Goal: Task Accomplishment & Management: Manage account settings

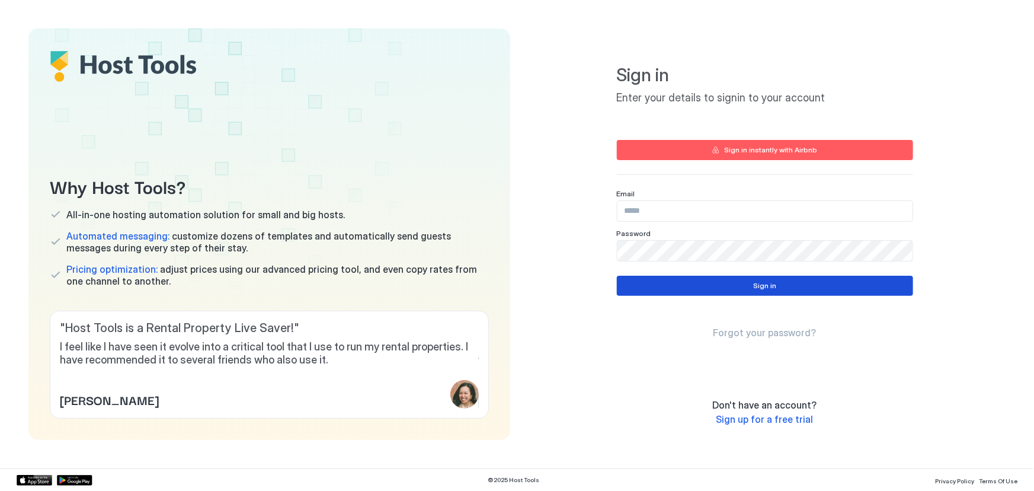
type input "**********"
click at [770, 292] on button "Sign in" at bounding box center [765, 286] width 296 height 20
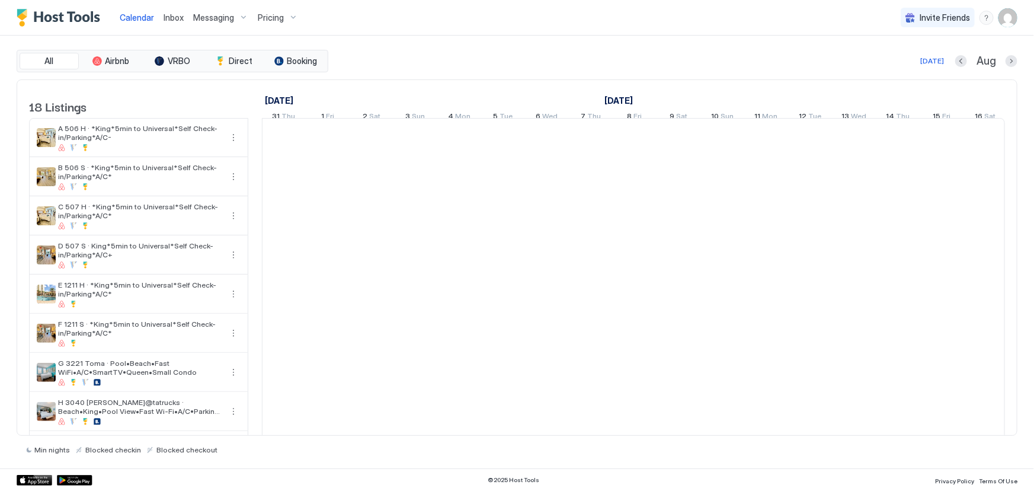
scroll to position [0, 658]
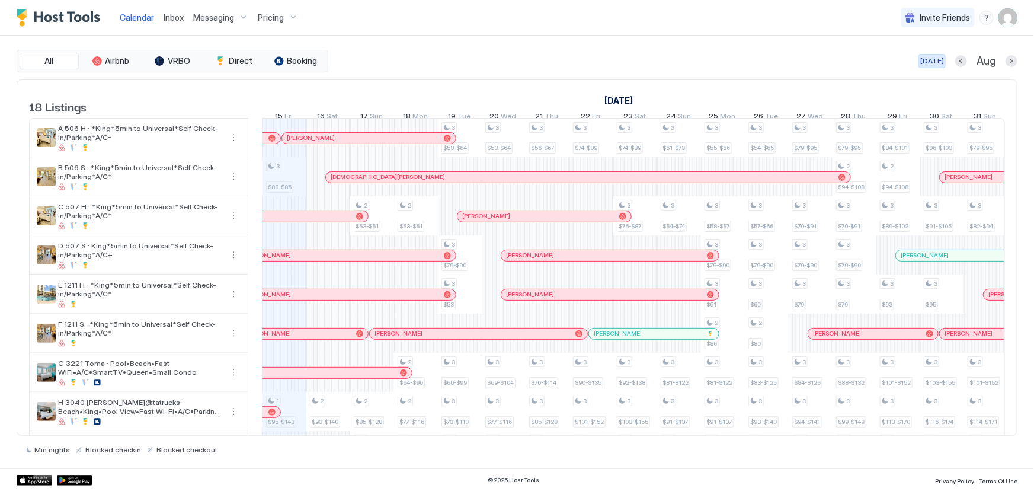
click at [929, 57] on div "[DATE]" at bounding box center [932, 61] width 24 height 11
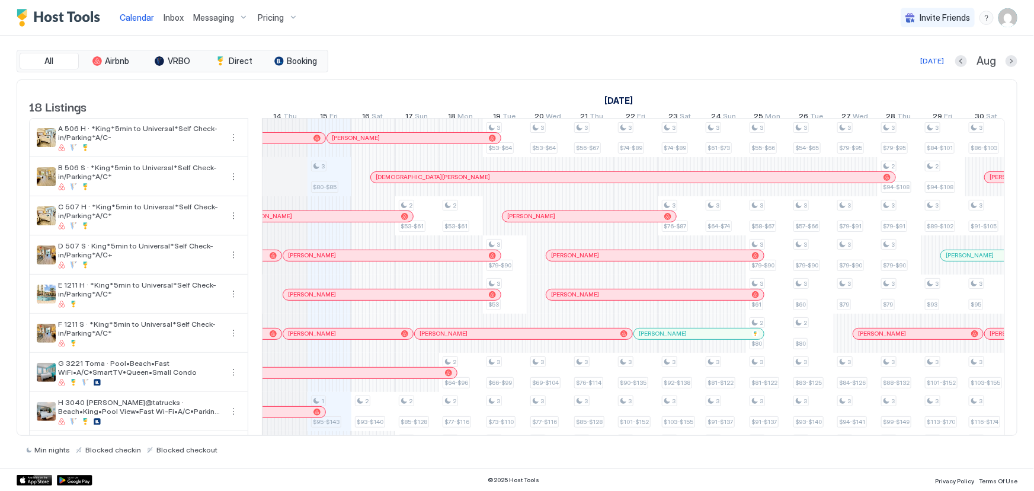
scroll to position [0, 604]
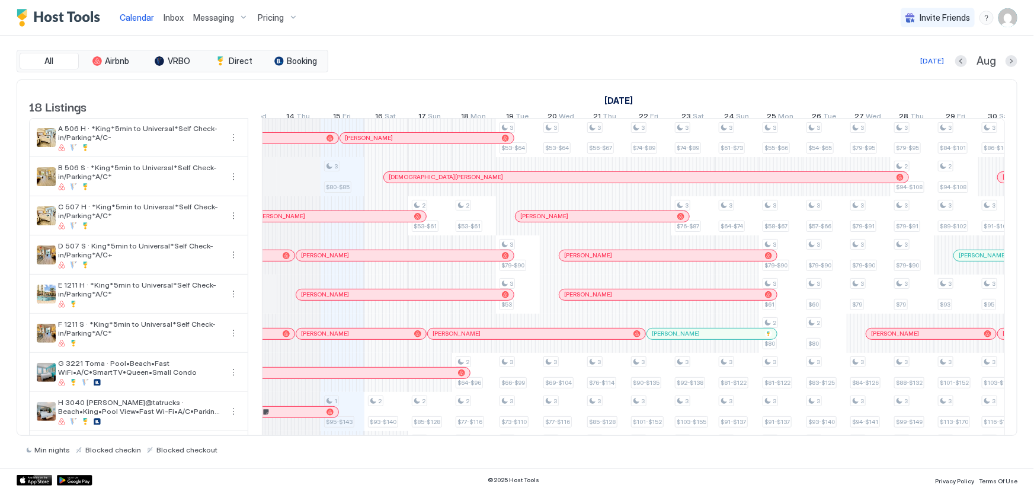
click at [364, 260] on div at bounding box center [364, 255] width 9 height 9
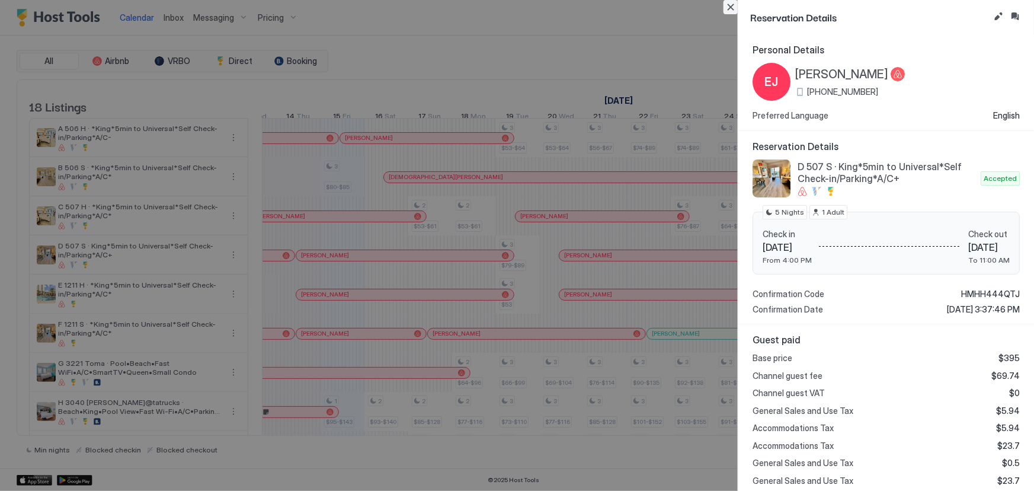
click at [732, 9] on button "Close" at bounding box center [731, 7] width 14 height 14
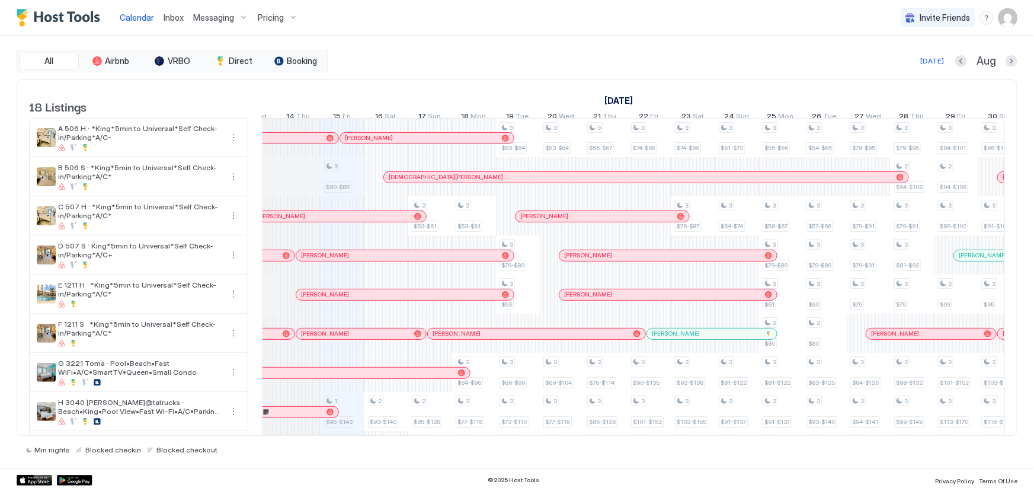
click at [1007, 20] on img "User profile" at bounding box center [1008, 17] width 19 height 19
click at [920, 67] on div "Settings" at bounding box center [941, 66] width 151 height 21
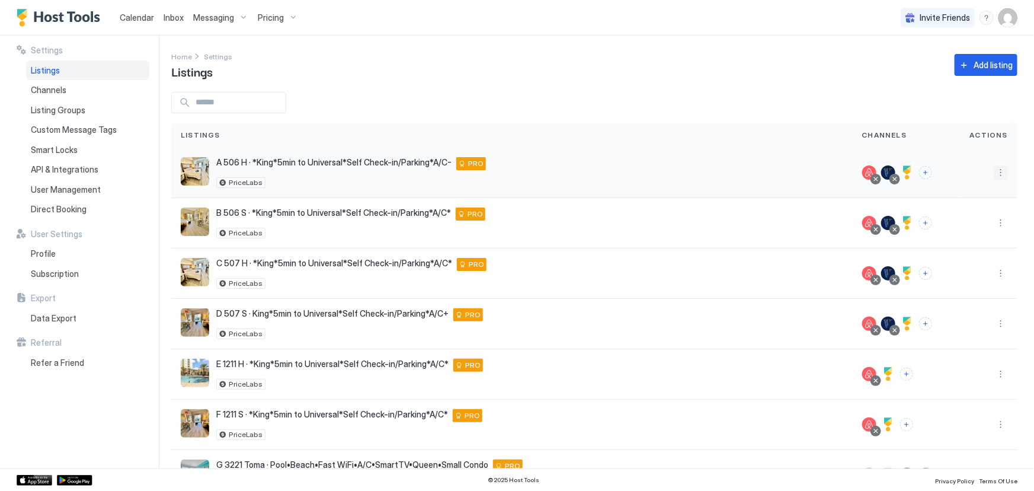
click at [994, 168] on button "More options" at bounding box center [1001, 172] width 14 height 14
click at [955, 224] on span "Listing Settings" at bounding box center [966, 226] width 53 height 9
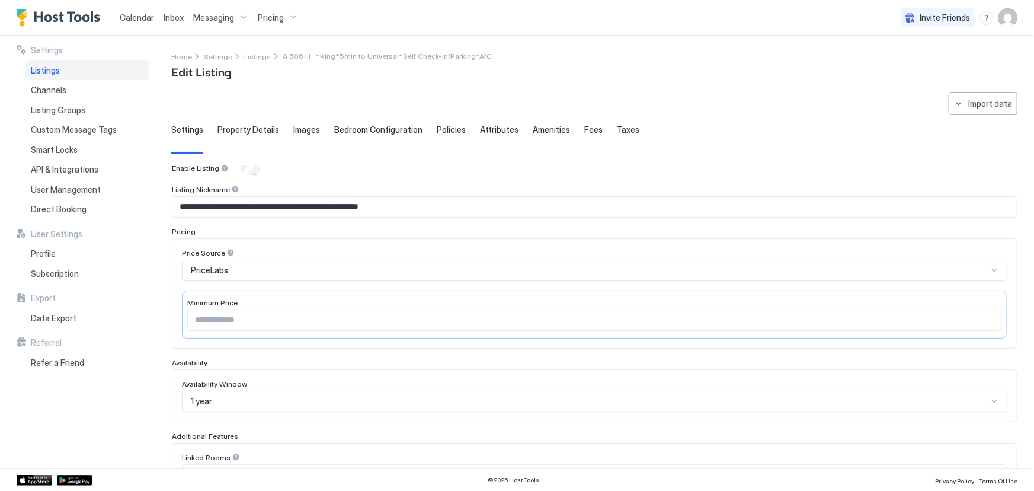
click at [617, 130] on span "Taxes" at bounding box center [628, 129] width 23 height 11
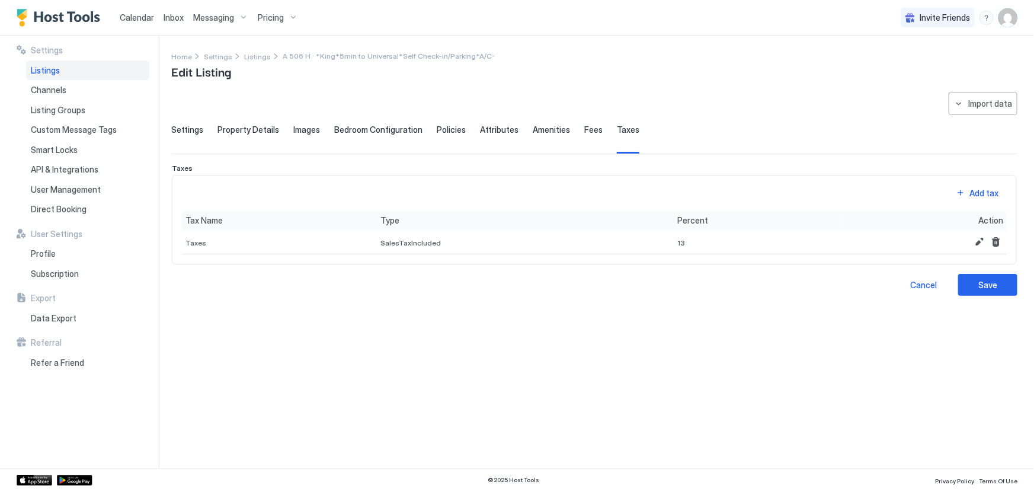
click at [591, 132] on span "Fees" at bounding box center [593, 129] width 18 height 11
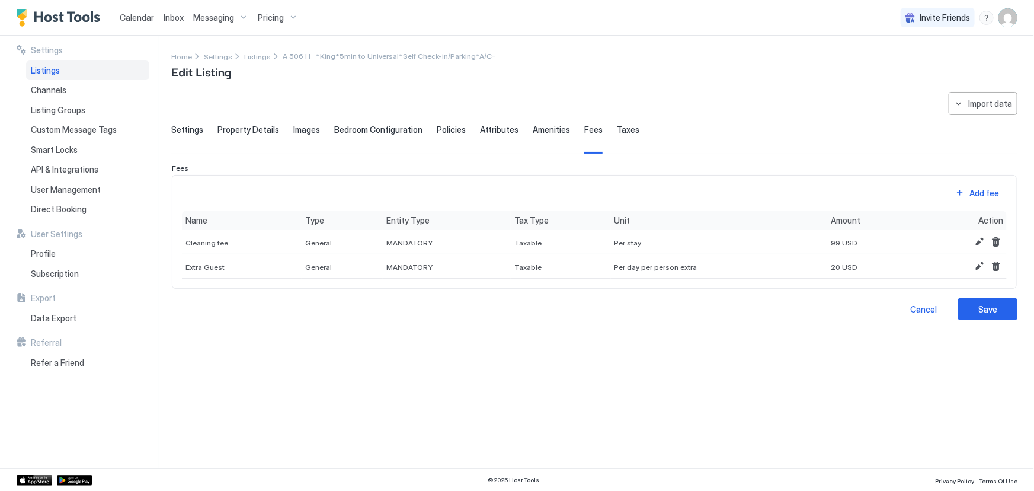
click at [533, 128] on span "Amenities" at bounding box center [551, 129] width 37 height 11
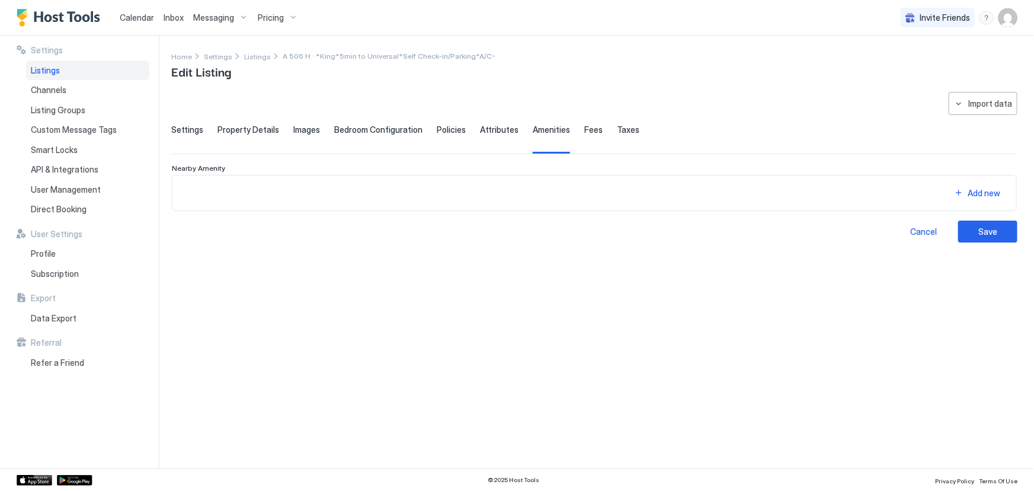
click at [483, 127] on span "Attributes" at bounding box center [499, 129] width 39 height 11
click at [437, 127] on span "Policies" at bounding box center [451, 129] width 29 height 11
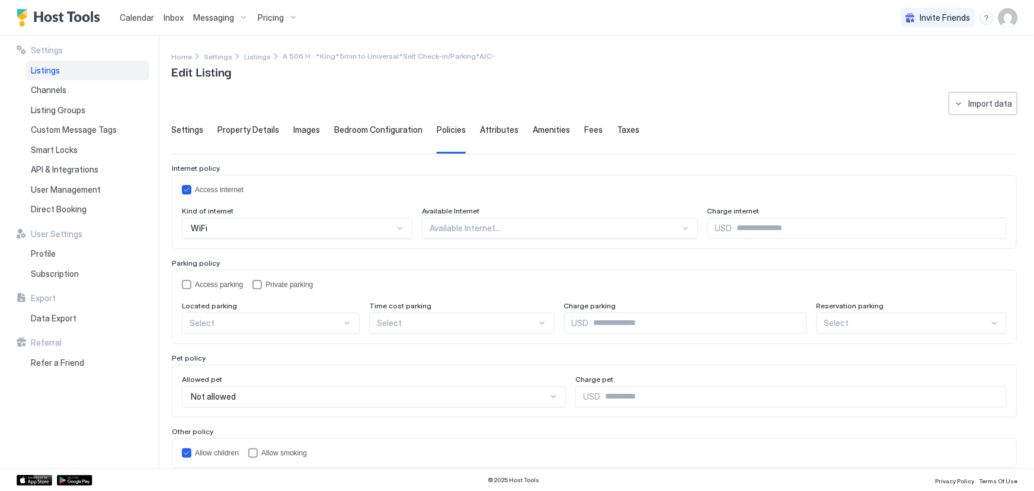
click at [386, 127] on span "Bedroom Configuration" at bounding box center [378, 129] width 88 height 11
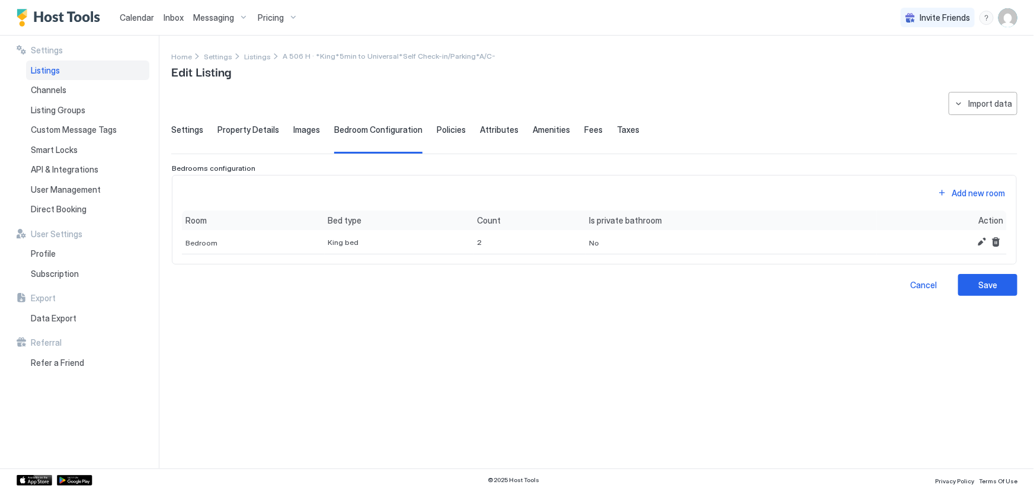
click at [254, 131] on span "Property Details" at bounding box center [248, 129] width 62 height 11
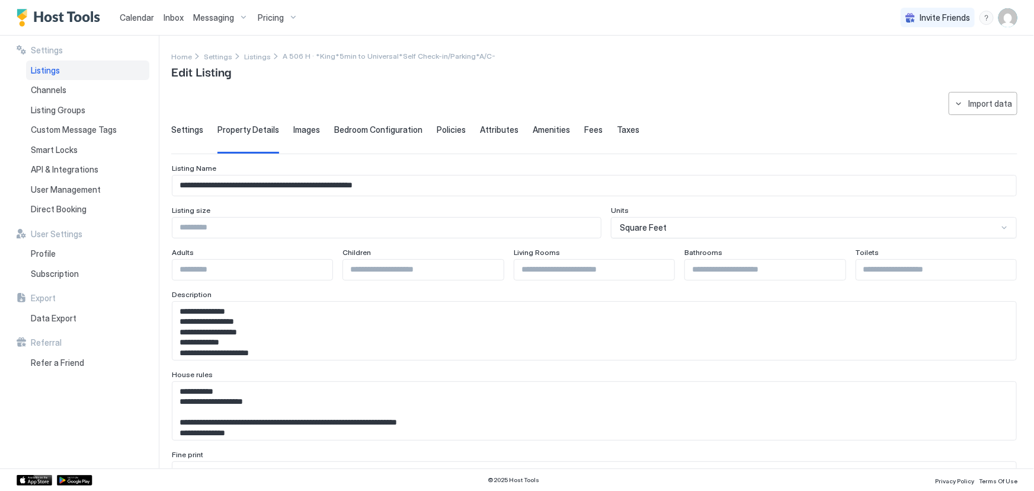
click at [309, 127] on span "Images" at bounding box center [306, 129] width 27 height 11
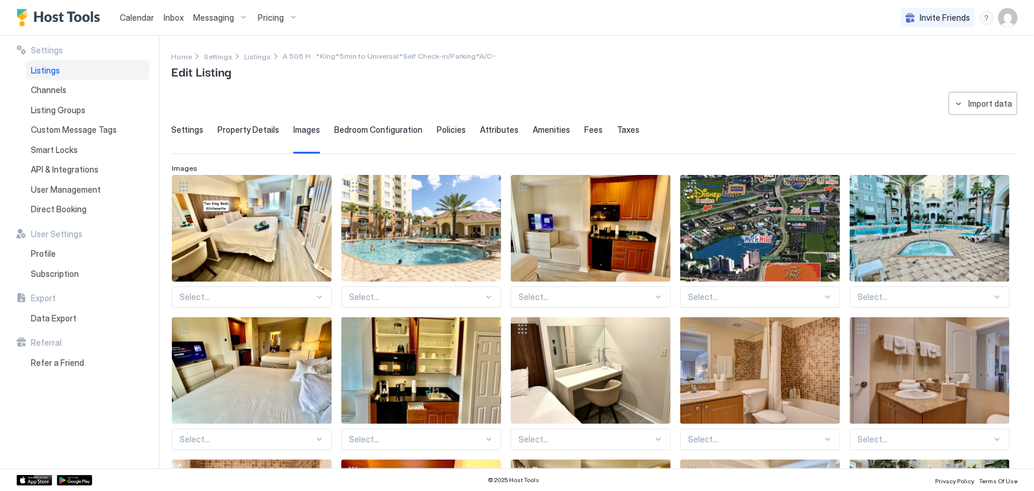
click at [222, 126] on span "Property Details" at bounding box center [248, 129] width 62 height 11
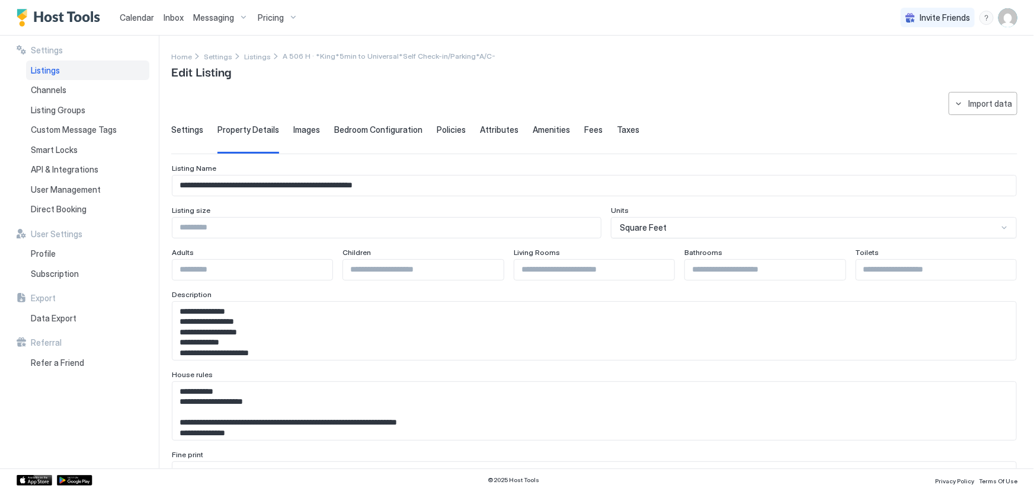
click at [182, 126] on span "Settings" at bounding box center [187, 129] width 32 height 11
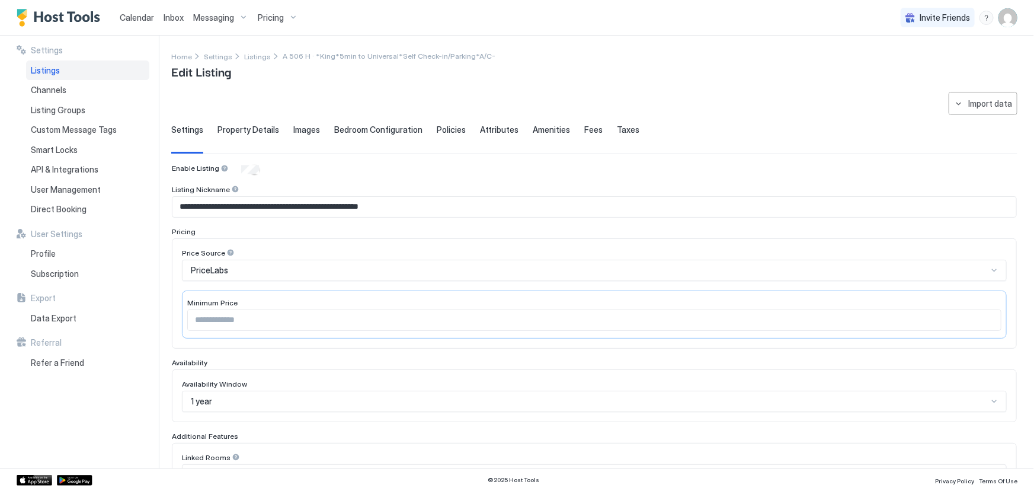
click at [98, 71] on div "Listings" at bounding box center [87, 70] width 123 height 20
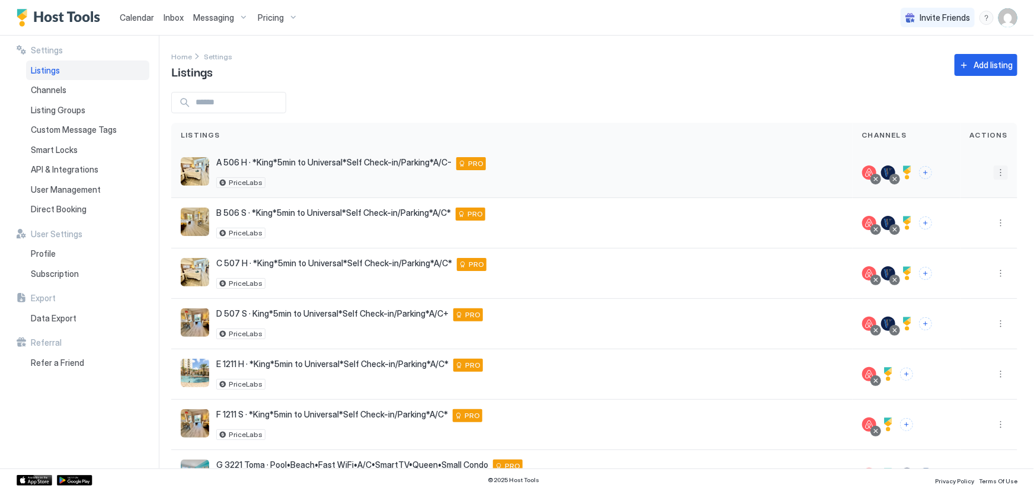
click at [994, 175] on button "More options" at bounding box center [1001, 172] width 14 height 14
click at [954, 222] on span "Listing Settings" at bounding box center [966, 226] width 53 height 9
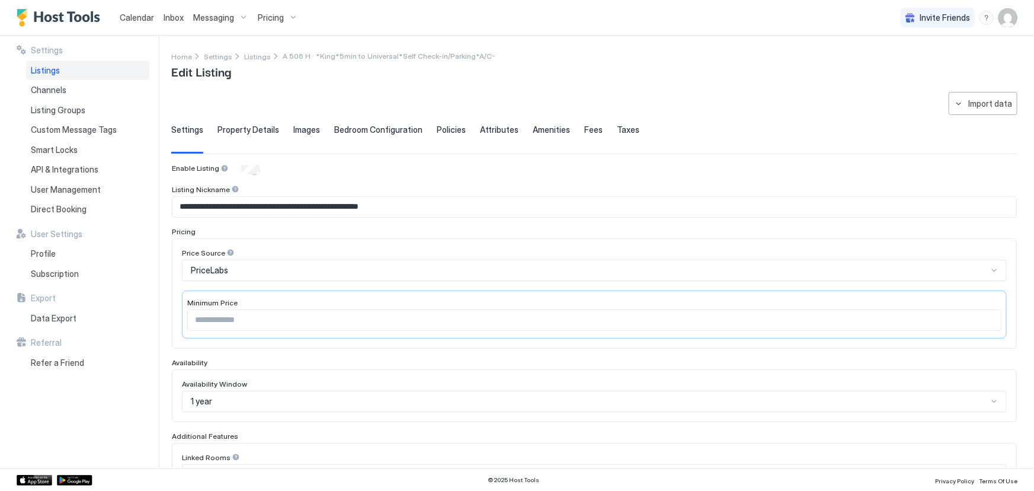
click at [83, 71] on div "Listings" at bounding box center [87, 70] width 123 height 20
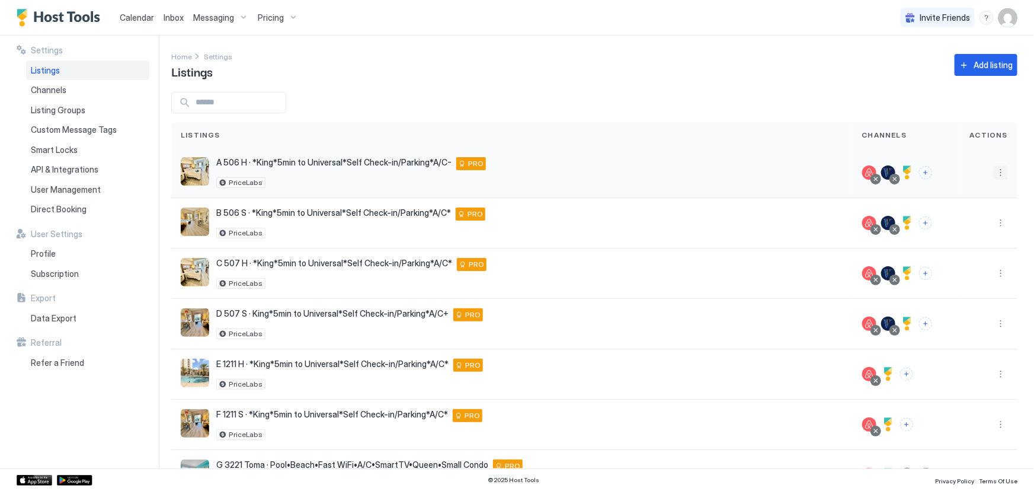
click at [994, 173] on button "More options" at bounding box center [1001, 172] width 14 height 14
click at [137, 20] on div at bounding box center [517, 245] width 1034 height 491
click at [139, 16] on div at bounding box center [517, 245] width 1034 height 491
click at [139, 16] on span "Calendar" at bounding box center [137, 17] width 34 height 10
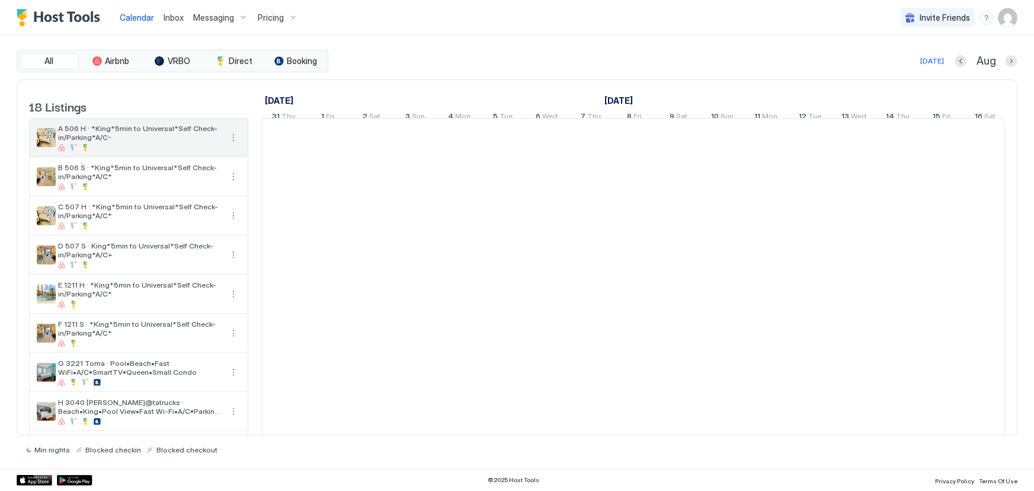
scroll to position [0, 658]
click at [232, 145] on button "More options" at bounding box center [233, 137] width 14 height 14
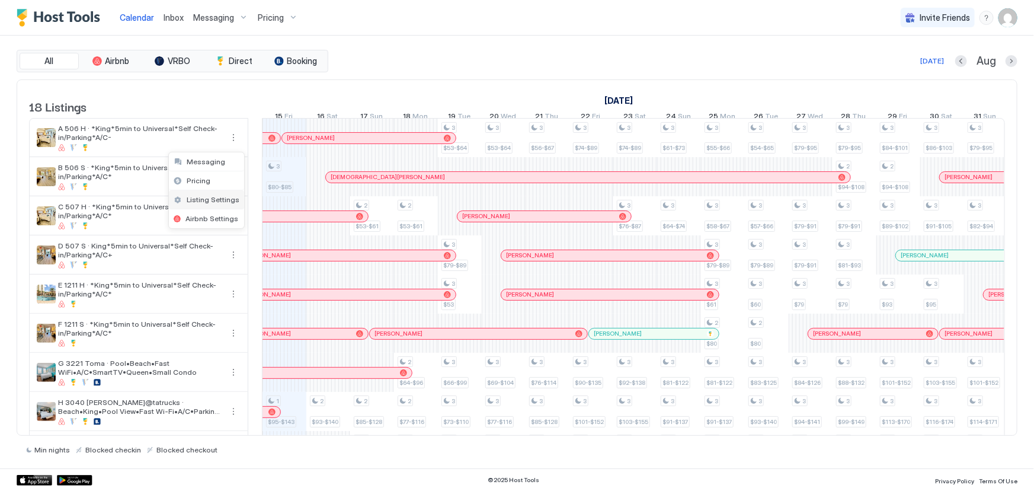
click at [213, 197] on span "Listing Settings" at bounding box center [213, 199] width 53 height 9
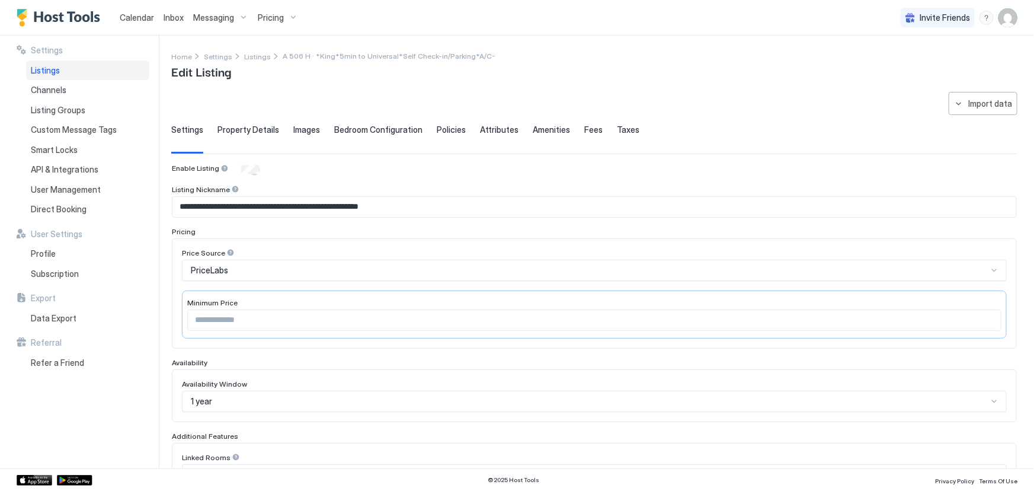
click at [130, 21] on span "Calendar" at bounding box center [137, 17] width 34 height 10
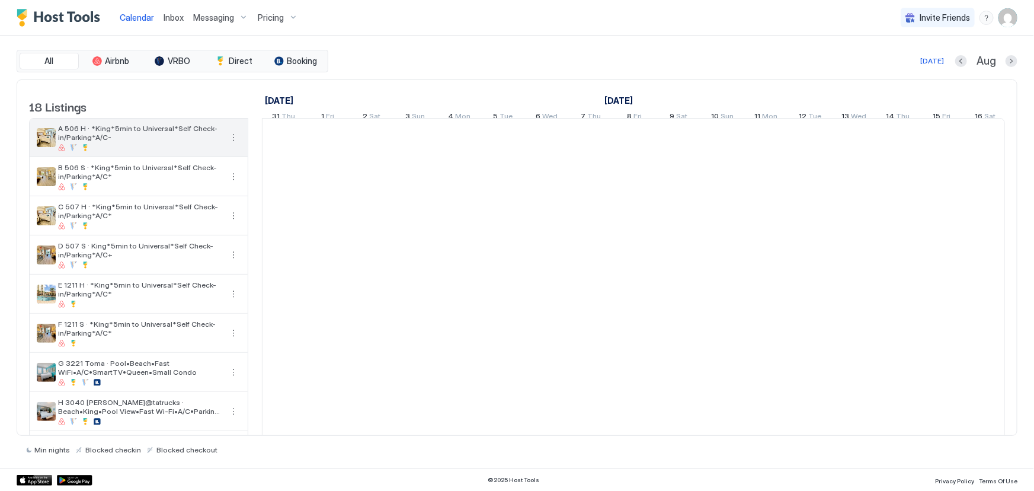
scroll to position [0, 658]
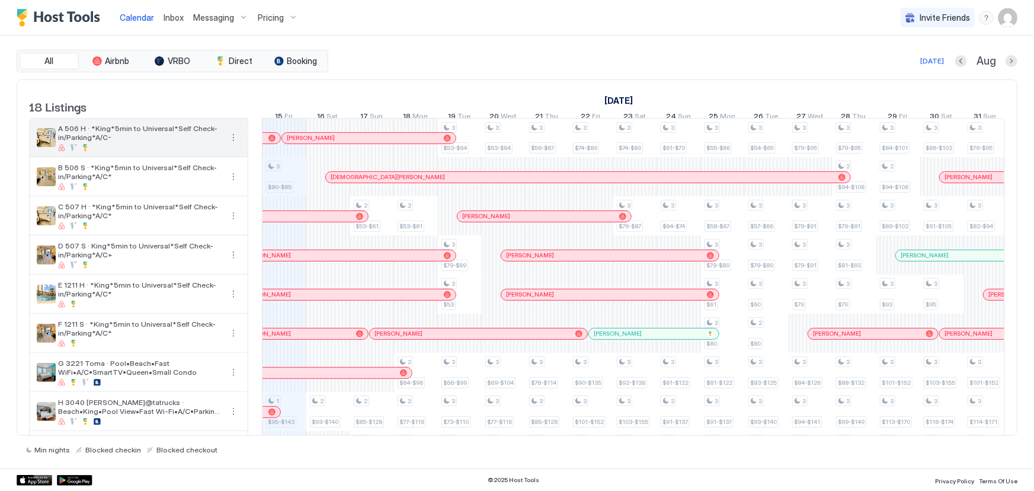
click at [234, 144] on button "More options" at bounding box center [233, 137] width 14 height 14
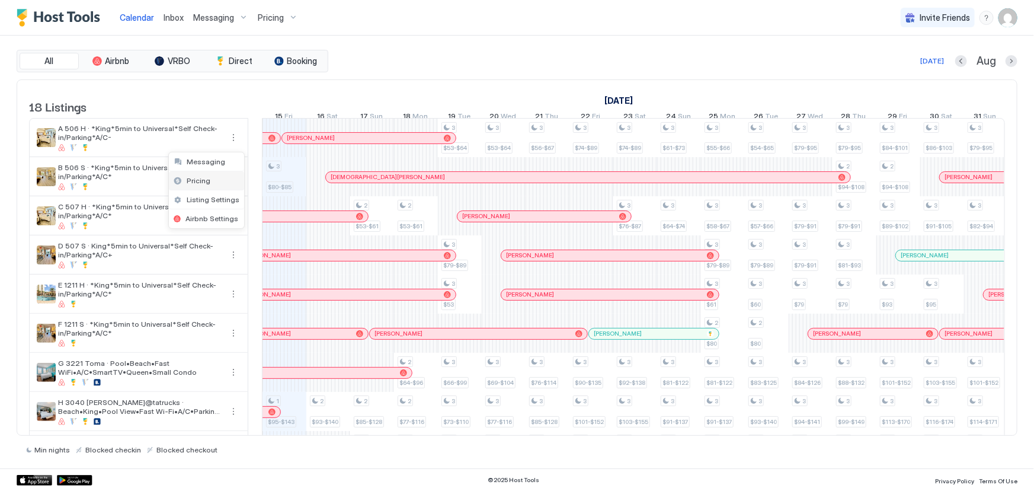
click at [210, 177] on div "Pricing" at bounding box center [206, 180] width 75 height 19
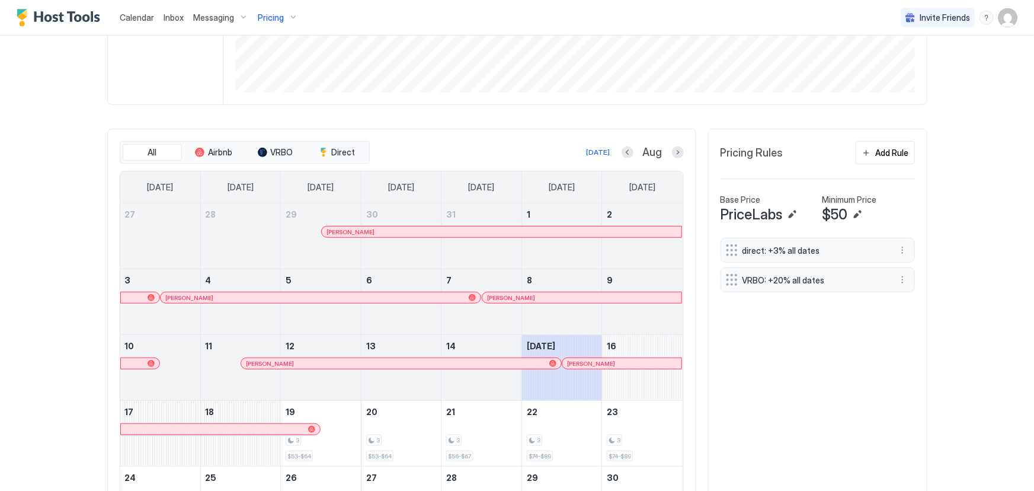
scroll to position [269, 0]
click at [880, 151] on div "Add Rule" at bounding box center [892, 152] width 33 height 12
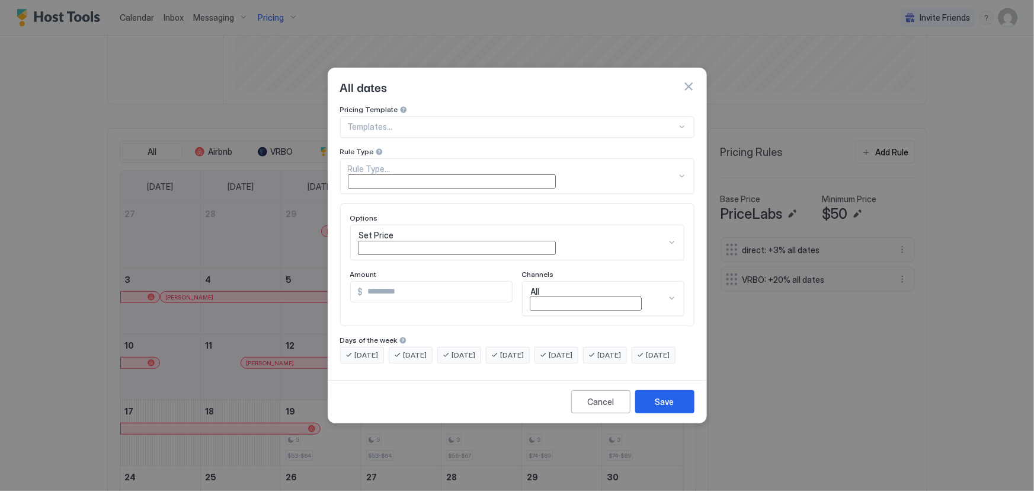
click at [411, 132] on div at bounding box center [512, 126] width 329 height 11
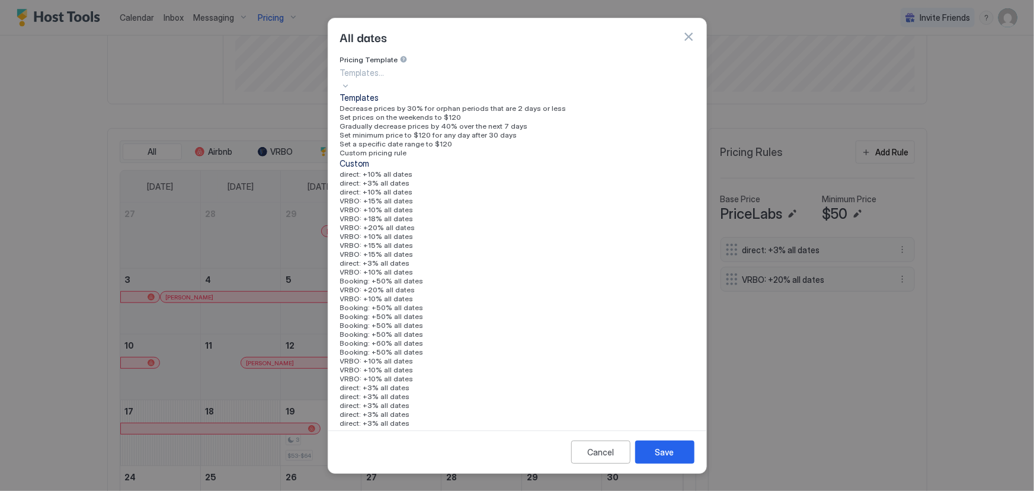
scroll to position [107, 0]
click at [403, 157] on span "Custom pricing rule" at bounding box center [373, 152] width 67 height 9
type input "***"
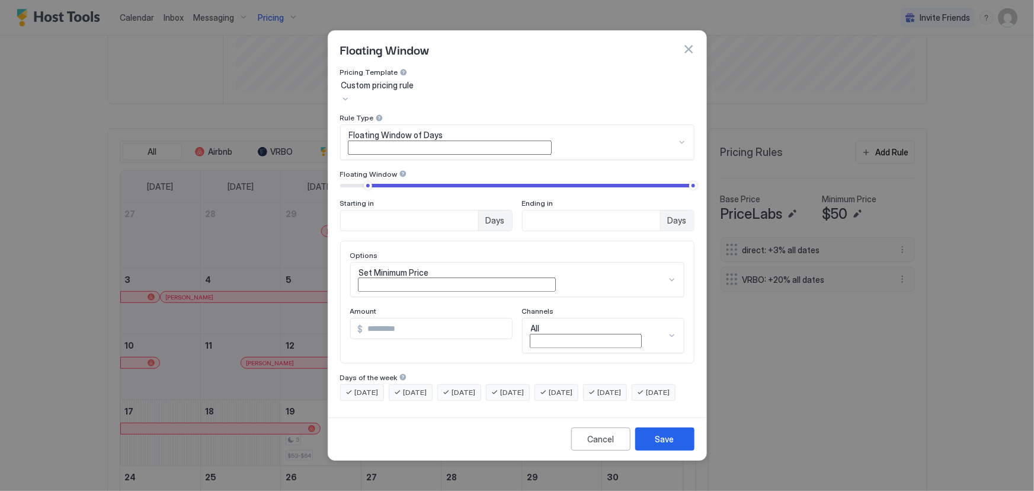
click at [427, 140] on span "Floating Window of Days" at bounding box center [396, 135] width 94 height 11
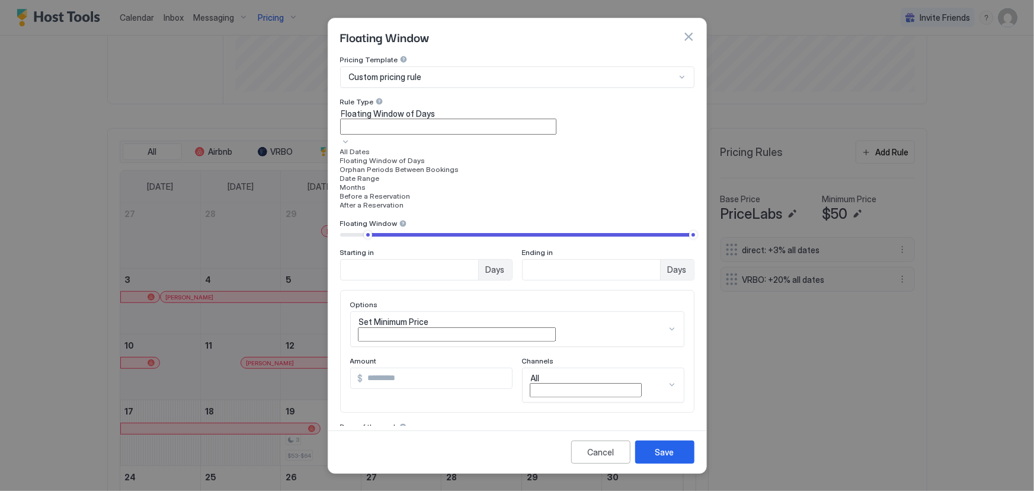
scroll to position [6, 0]
click at [431, 82] on div "Custom pricing rule" at bounding box center [512, 77] width 327 height 11
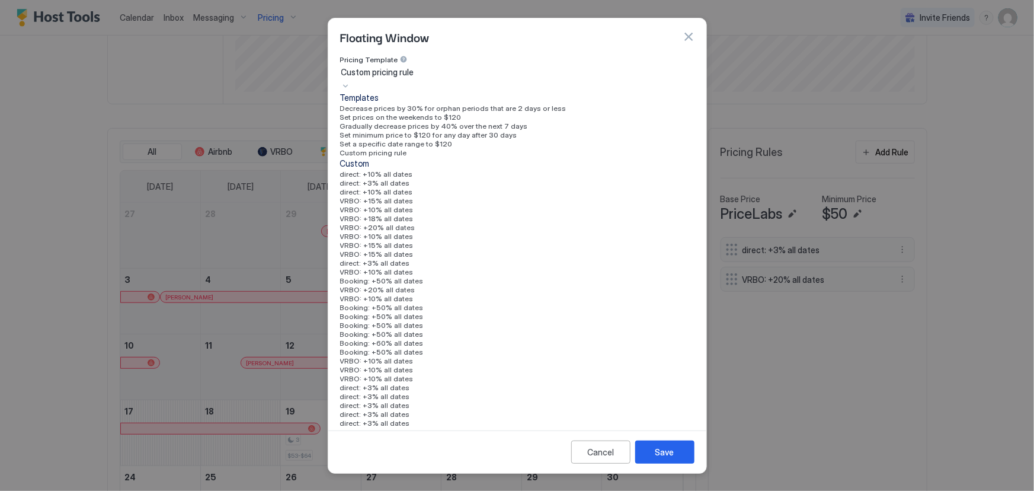
scroll to position [107, 0]
click at [393, 169] on div "Custom" at bounding box center [517, 163] width 354 height 12
click at [375, 169] on div "Custom" at bounding box center [517, 163] width 354 height 12
click at [421, 153] on div "Custom pricing rule" at bounding box center [517, 152] width 354 height 9
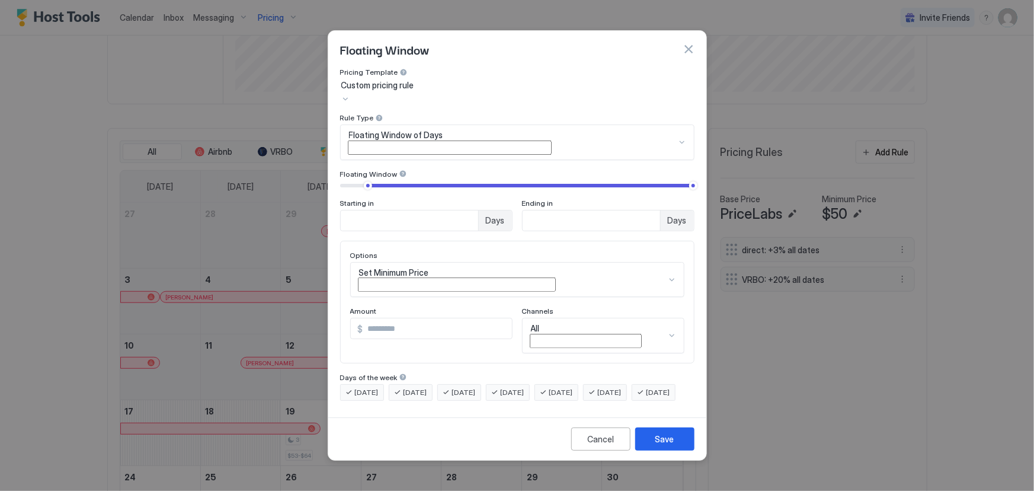
click at [433, 140] on span "Floating Window of Days" at bounding box center [396, 135] width 94 height 11
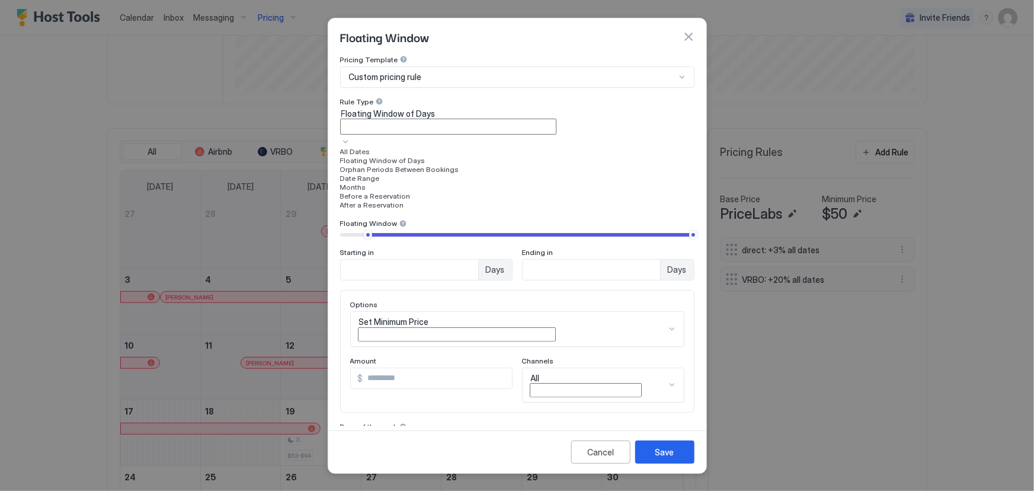
click at [417, 156] on div "All Dates" at bounding box center [517, 151] width 354 height 9
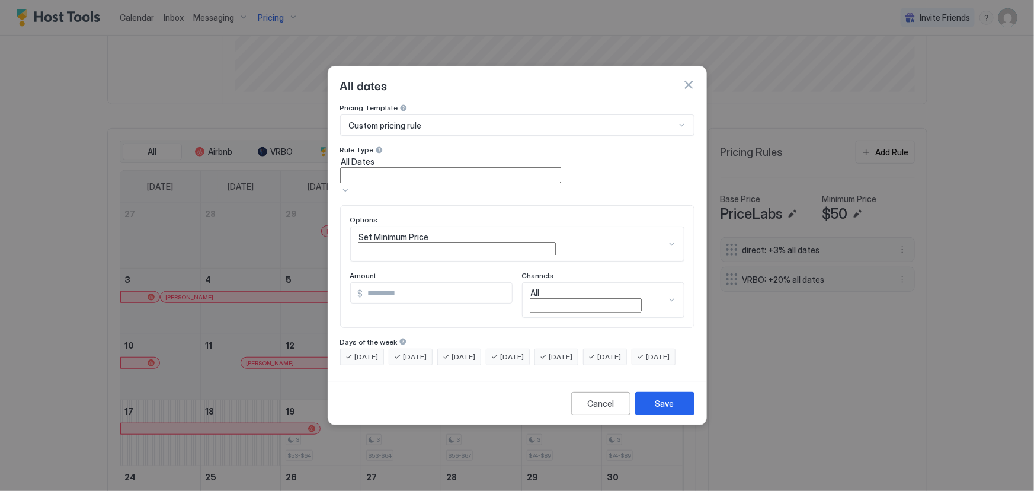
click at [425, 226] on div "Set Minimum Price" at bounding box center [517, 244] width 334 height 36
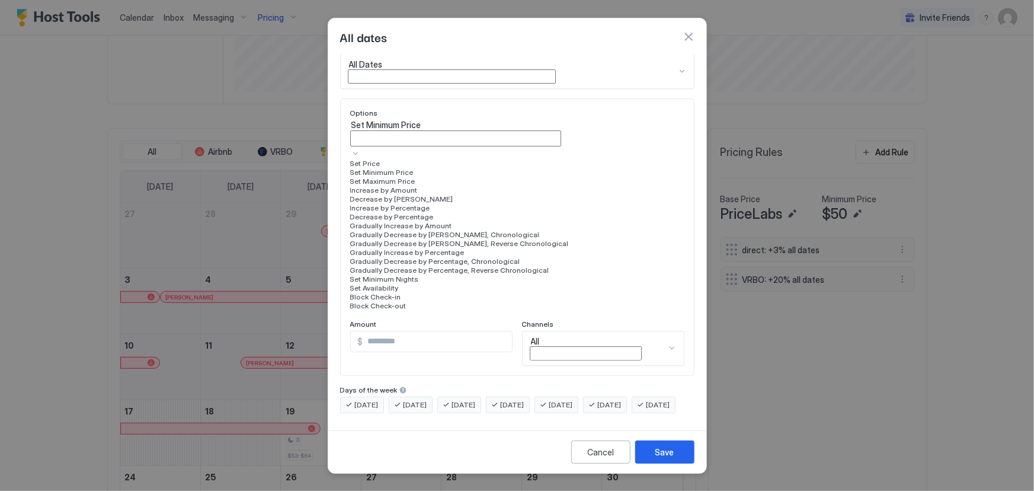
scroll to position [0, 0]
click at [603, 446] on div "Cancel" at bounding box center [600, 452] width 27 height 12
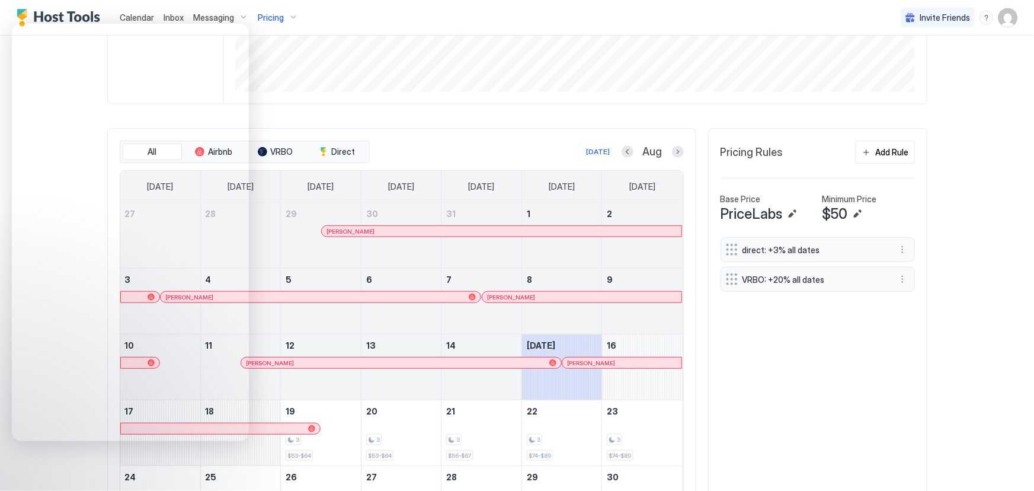
click at [1001, 24] on img "User profile" at bounding box center [1008, 17] width 19 height 19
click at [889, 71] on div "Settings" at bounding box center [934, 66] width 151 height 21
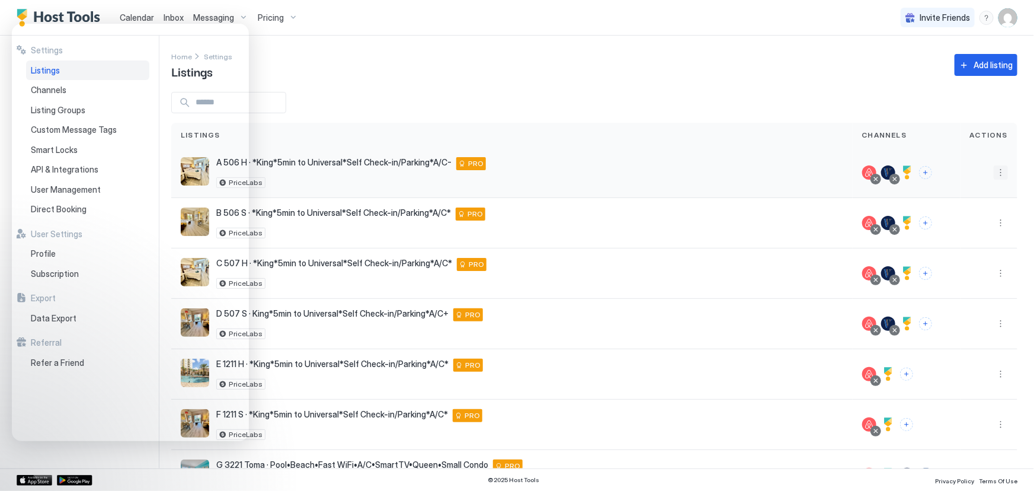
click at [994, 167] on button "More options" at bounding box center [1001, 172] width 14 height 14
click at [959, 260] on span "Airbnb Settings" at bounding box center [965, 264] width 53 height 9
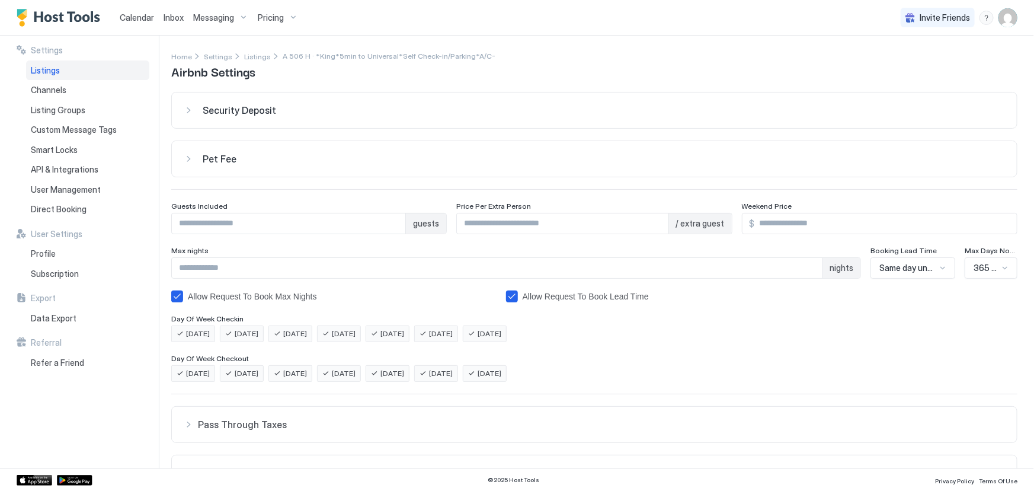
click at [58, 69] on span "Listings" at bounding box center [45, 70] width 29 height 11
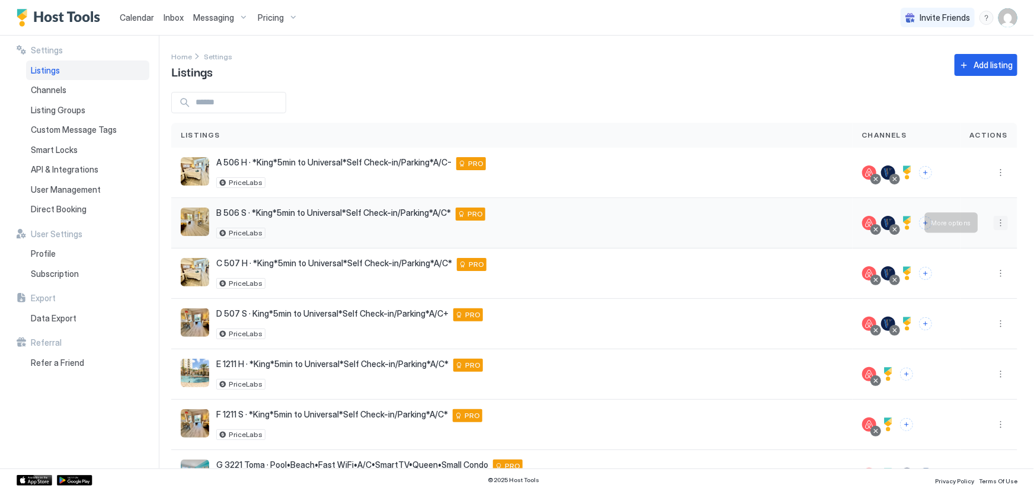
click at [994, 222] on button "More options" at bounding box center [1001, 223] width 14 height 14
click at [955, 314] on span "Airbnb Settings" at bounding box center [965, 315] width 53 height 9
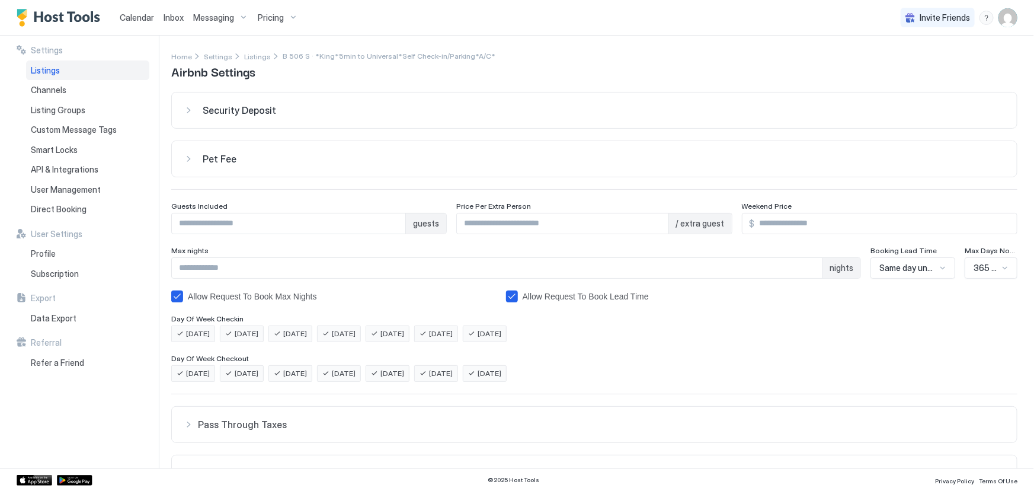
click at [47, 65] on span "Listings" at bounding box center [45, 70] width 29 height 11
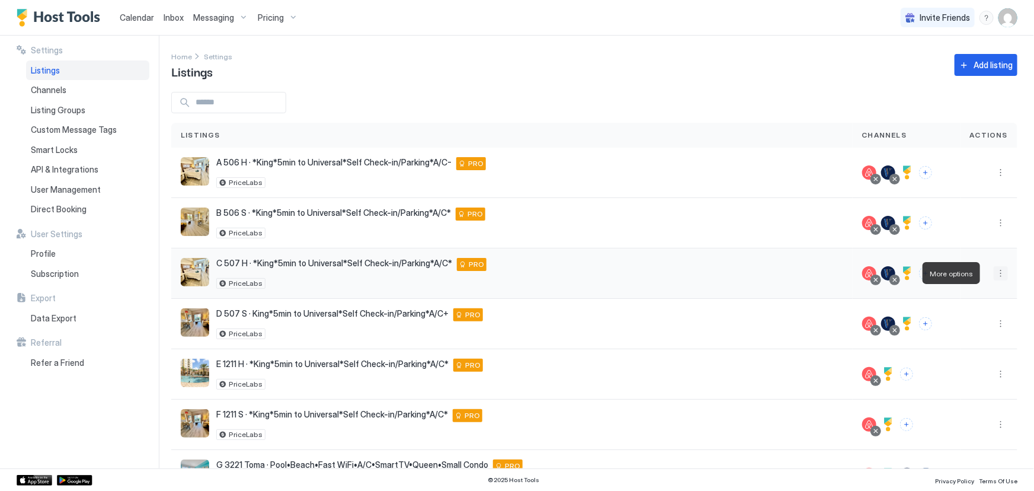
click at [994, 269] on button "More options" at bounding box center [1001, 273] width 14 height 14
click at [951, 361] on span "Airbnb Settings" at bounding box center [965, 365] width 53 height 9
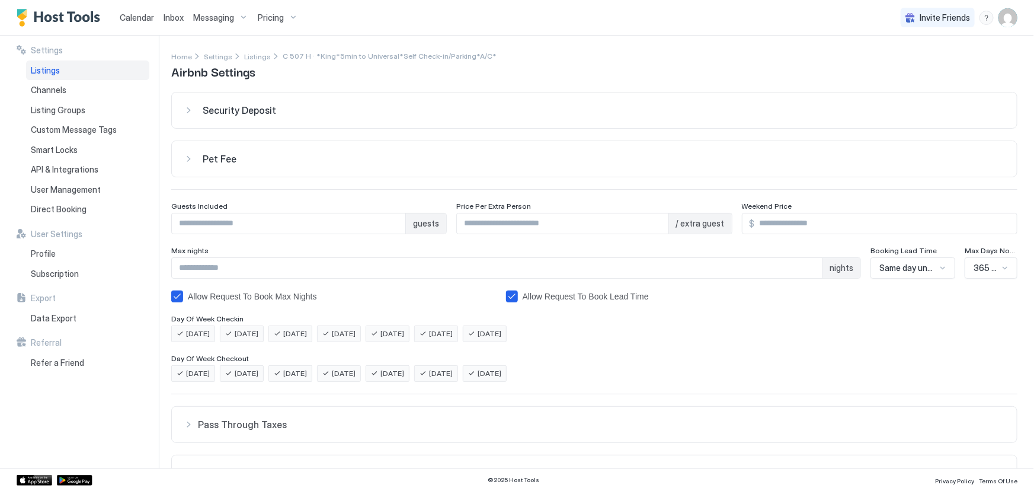
click at [63, 69] on div "Listings" at bounding box center [87, 70] width 123 height 20
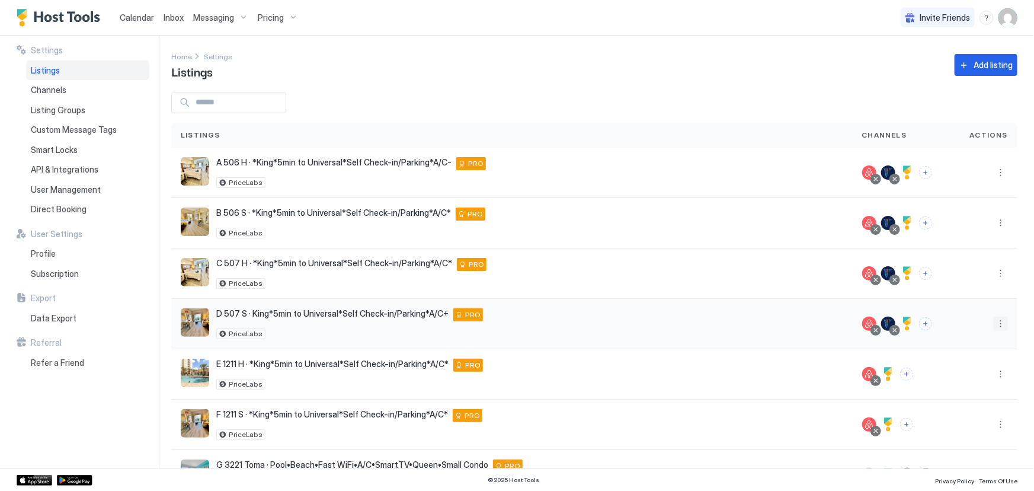
click at [996, 322] on button "More options" at bounding box center [1001, 323] width 14 height 14
click at [951, 414] on span "Airbnb Settings" at bounding box center [965, 415] width 53 height 9
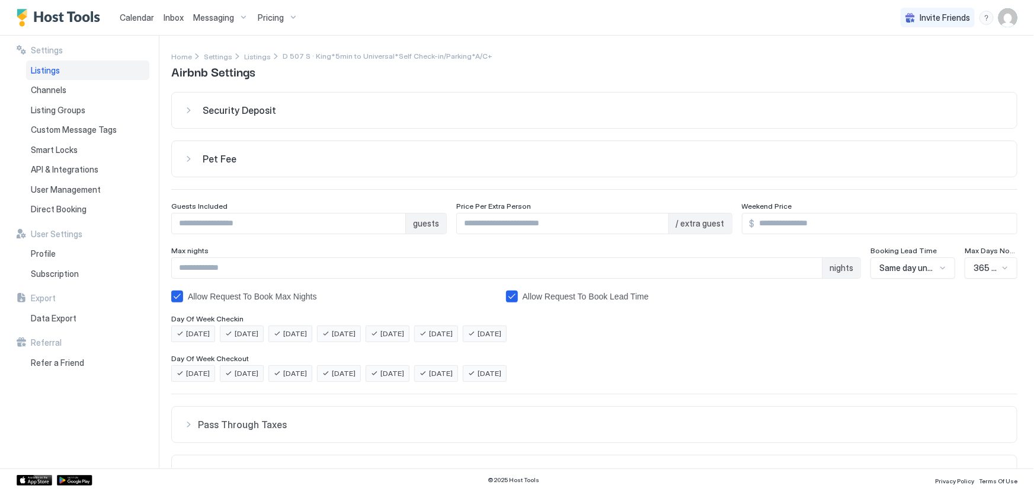
click at [65, 68] on div "Listings" at bounding box center [87, 70] width 123 height 20
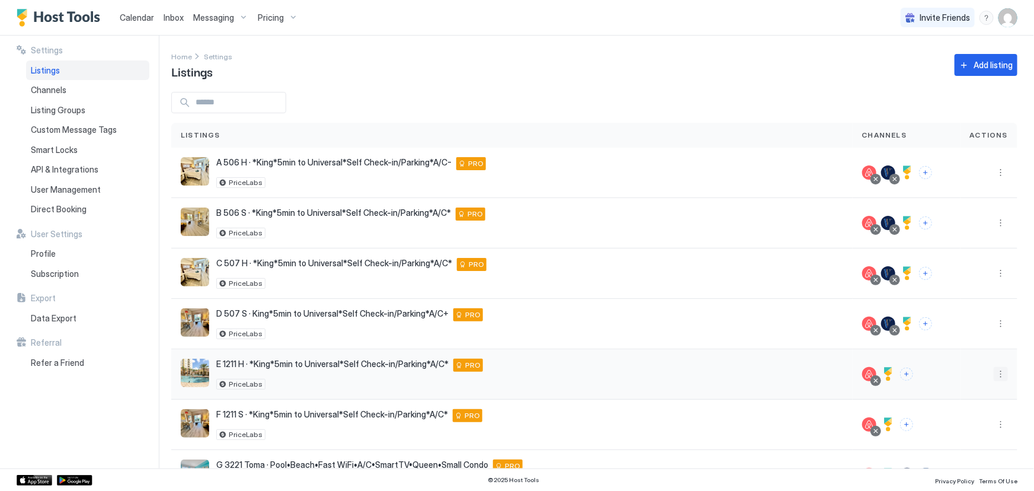
click at [994, 367] on button "More options" at bounding box center [1001, 374] width 14 height 14
click at [941, 340] on span "Airbnb Settings" at bounding box center [965, 336] width 53 height 9
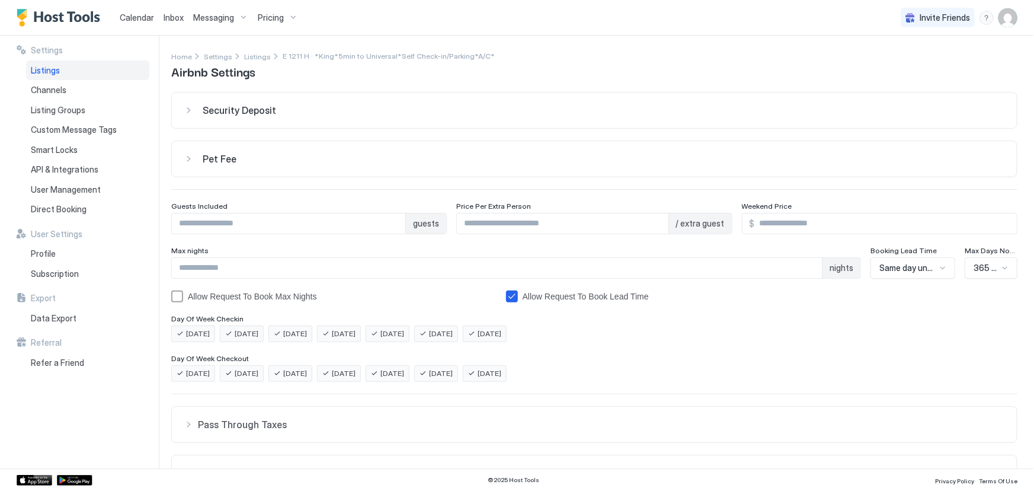
click at [54, 71] on span "Listings" at bounding box center [45, 70] width 29 height 11
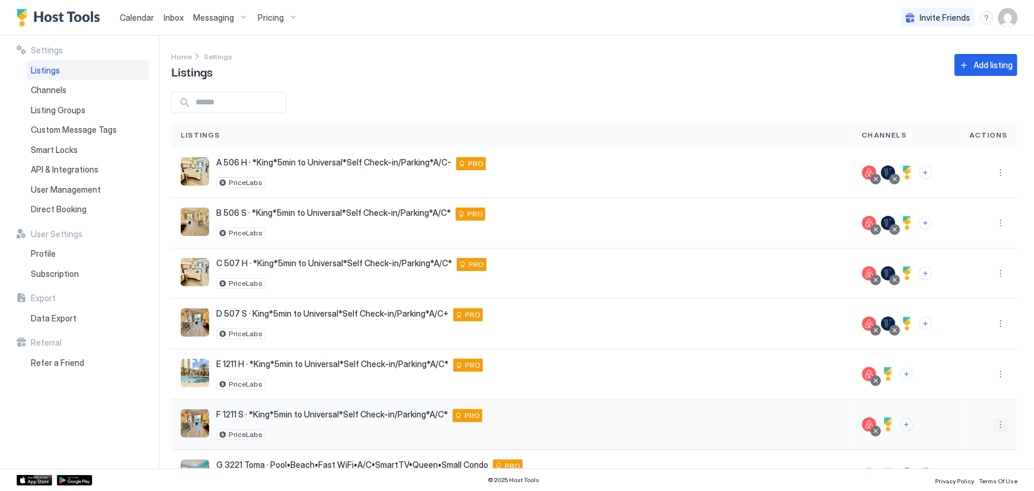
click at [996, 424] on button "More options" at bounding box center [1001, 424] width 14 height 14
click at [960, 388] on span "Airbnb Settings" at bounding box center [965, 387] width 53 height 9
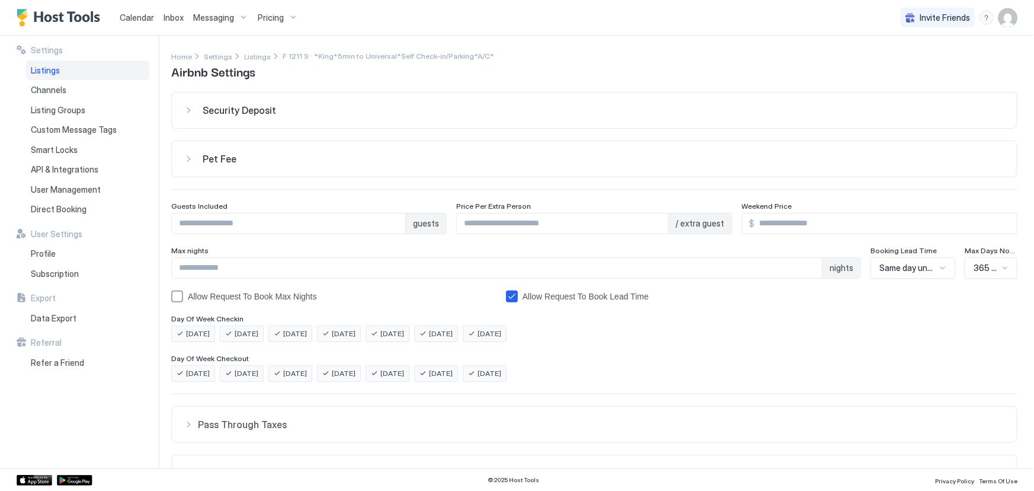
click at [40, 68] on span "Listings" at bounding box center [45, 70] width 29 height 11
